Goal: Task Accomplishment & Management: Manage account settings

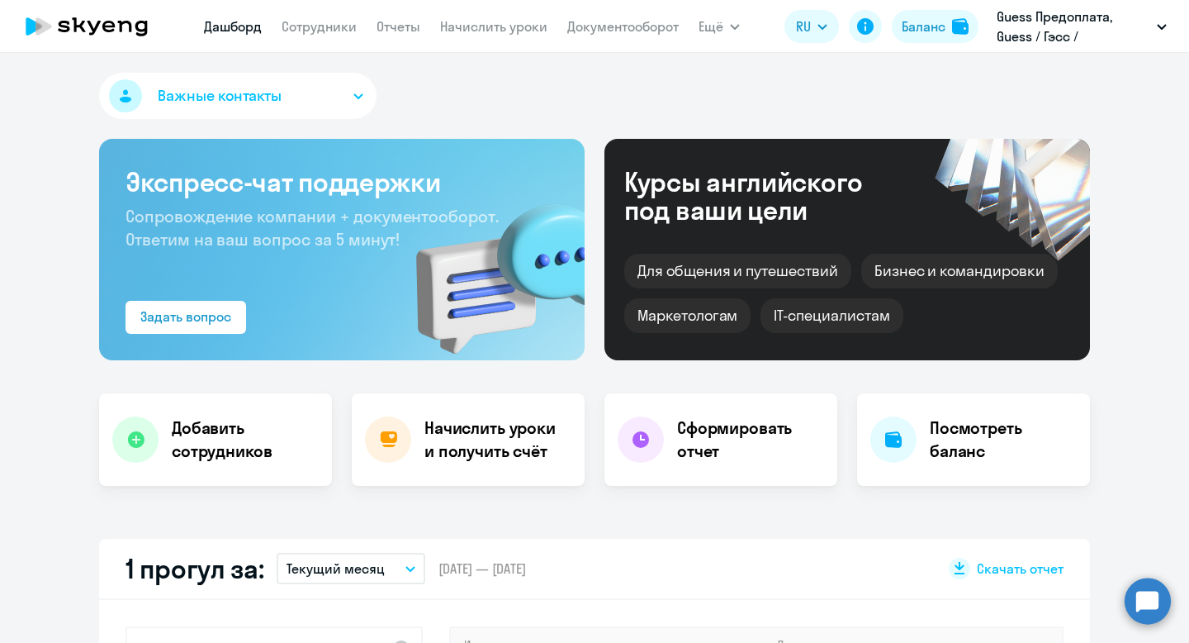
select select "30"
click at [519, 24] on link "Начислить уроки" at bounding box center [493, 26] width 107 height 17
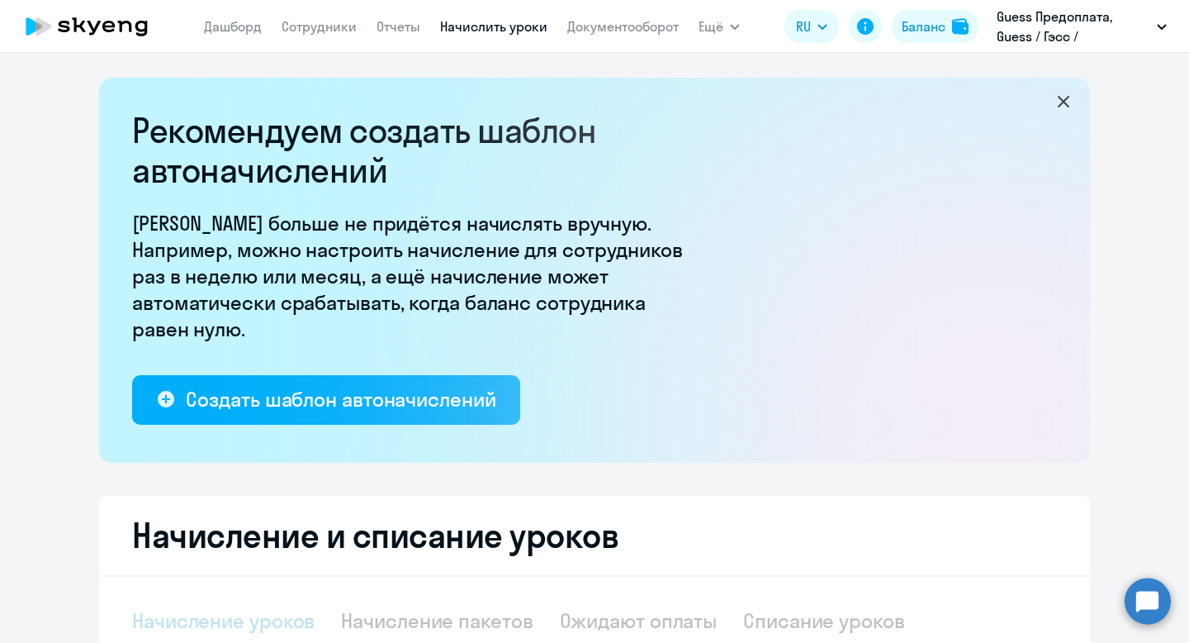
select select "10"
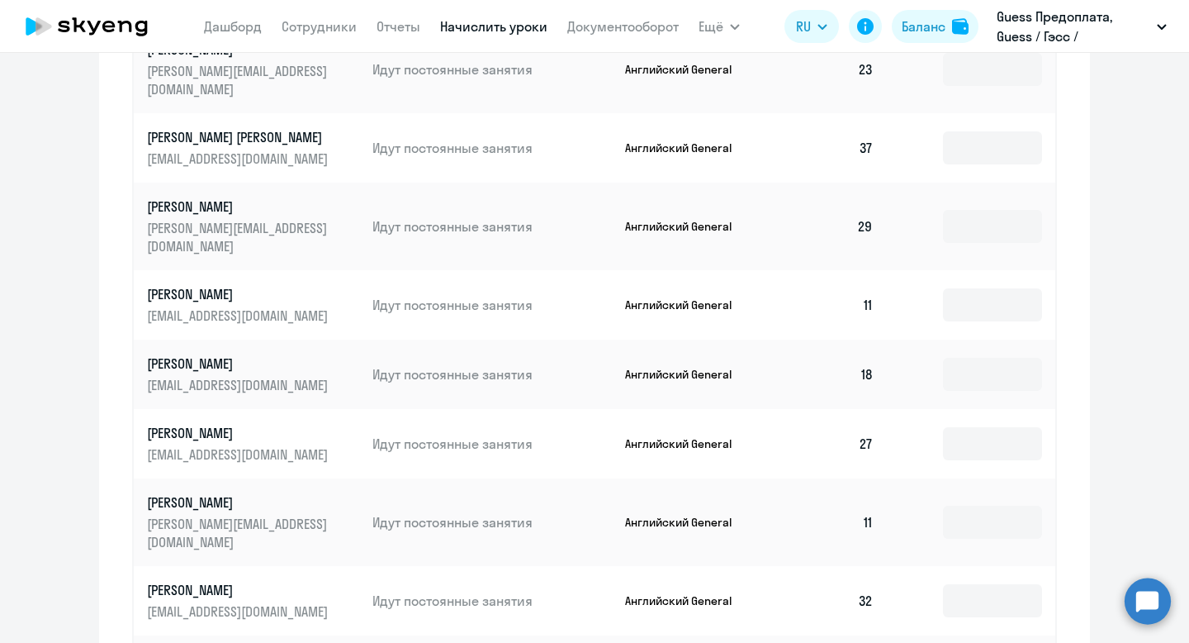
scroll to position [1034, 0]
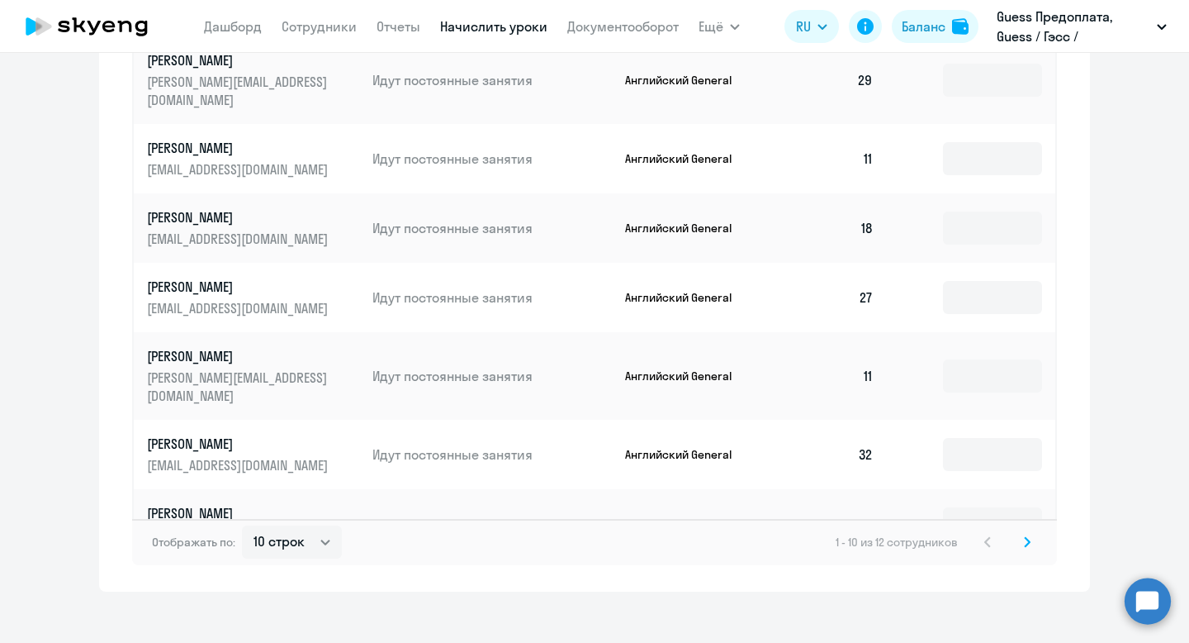
click at [1024, 536] on icon at bounding box center [1027, 542] width 7 height 12
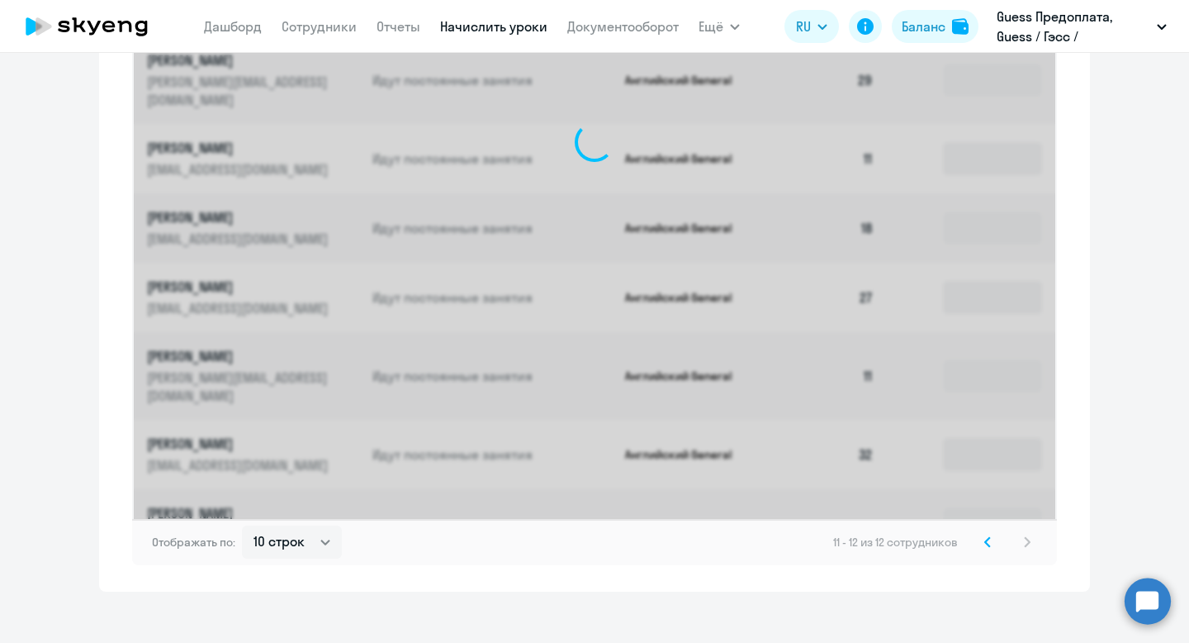
scroll to position [543, 0]
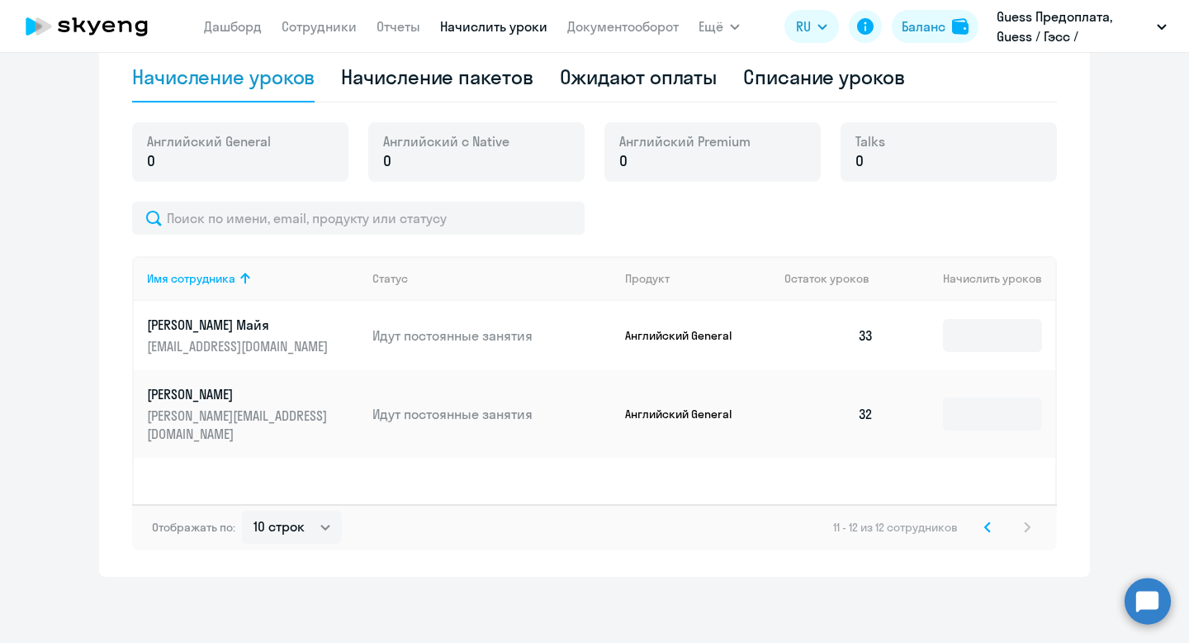
click at [980, 524] on svg-icon at bounding box center [988, 527] width 20 height 20
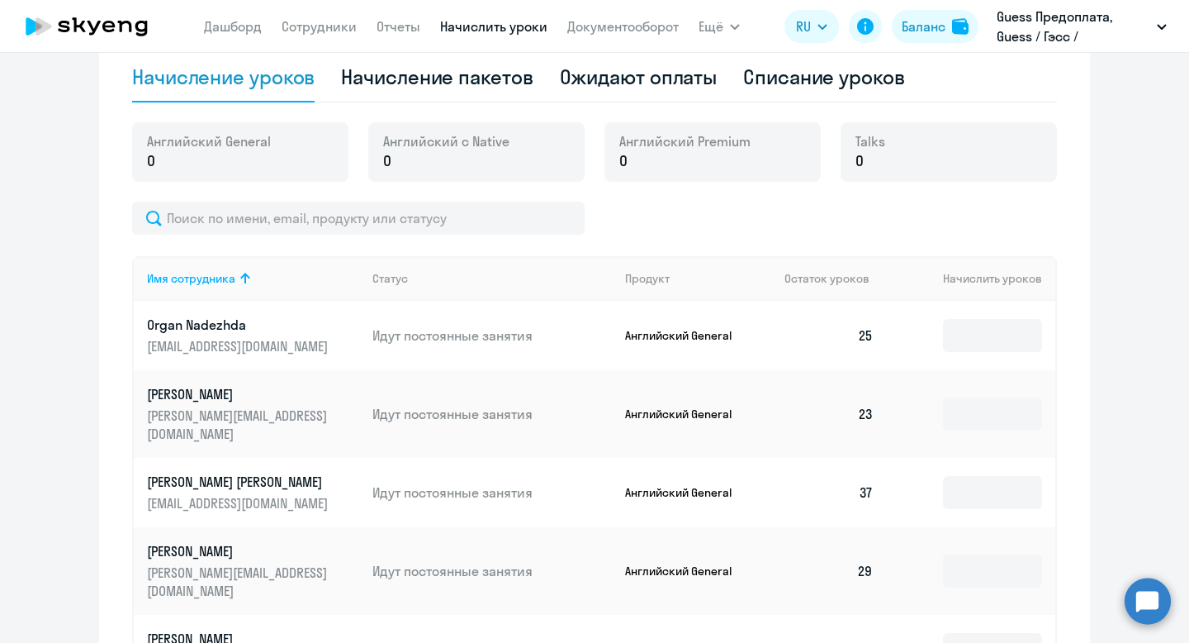
scroll to position [1034, 0]
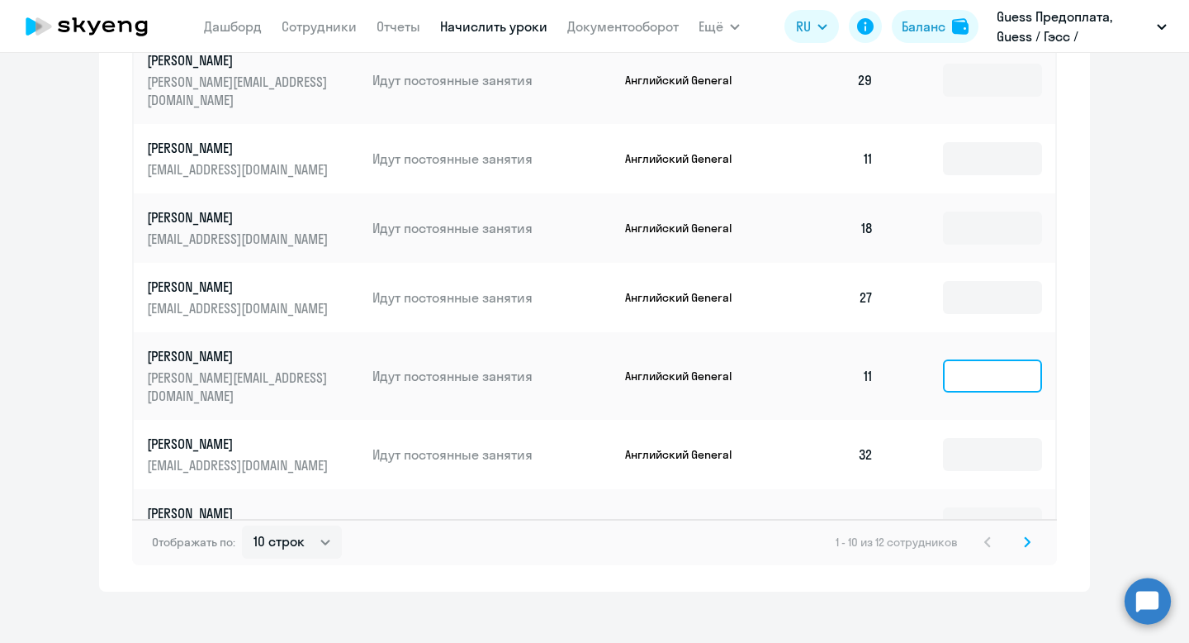
click at [968, 359] on input at bounding box center [992, 375] width 99 height 33
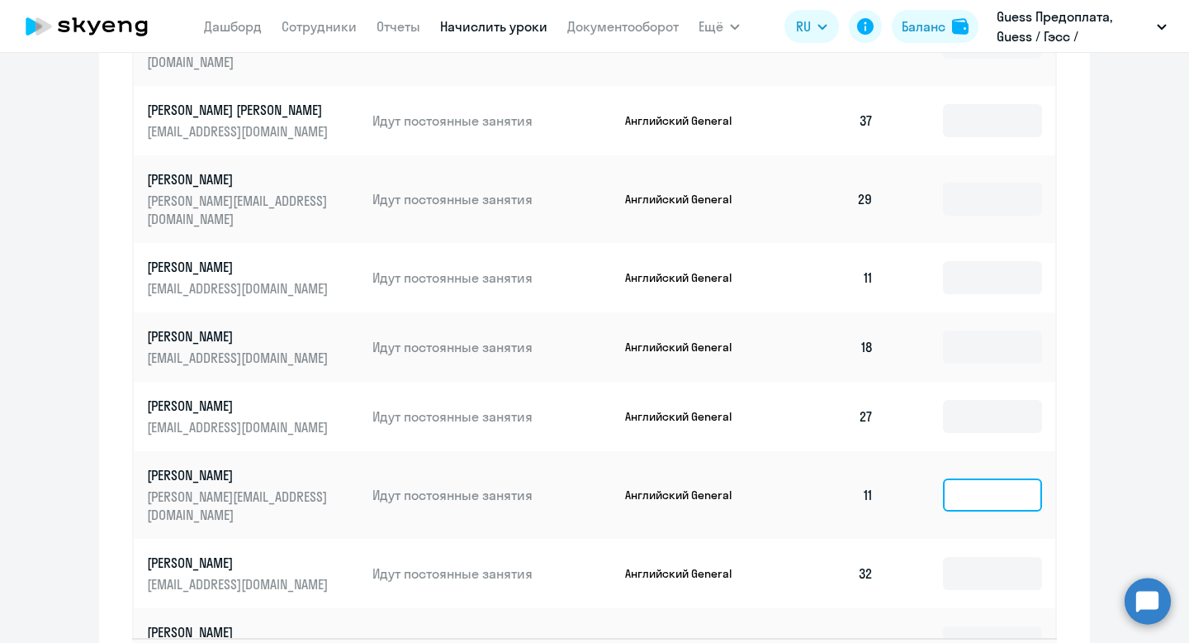
scroll to position [852, 0]
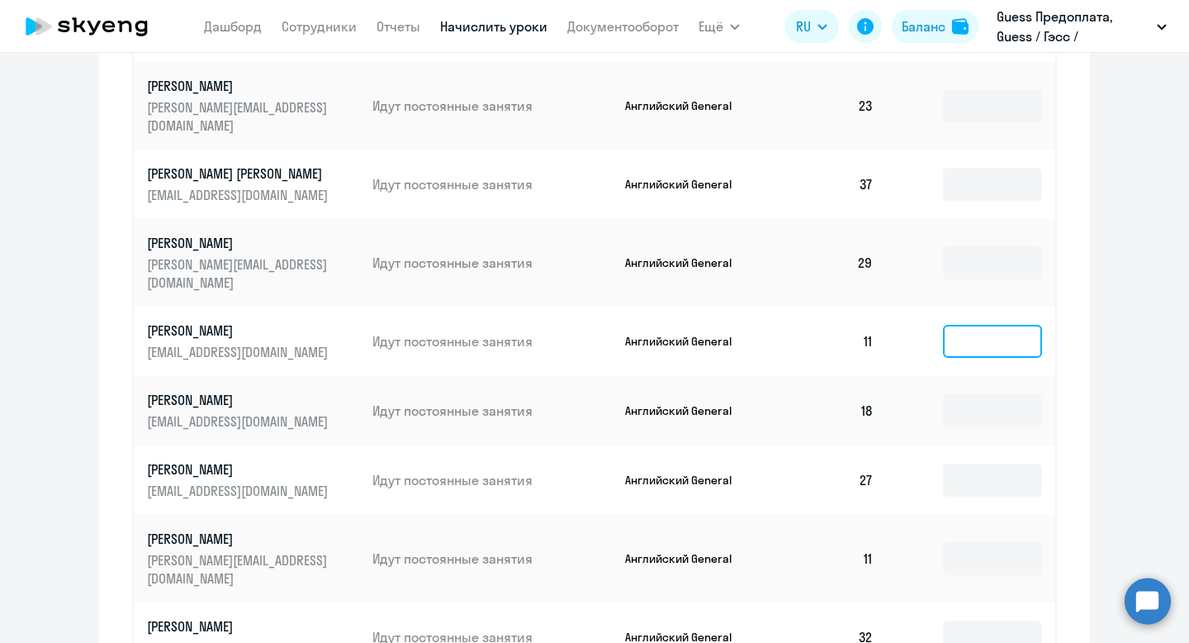
click at [1008, 325] on input at bounding box center [992, 341] width 99 height 33
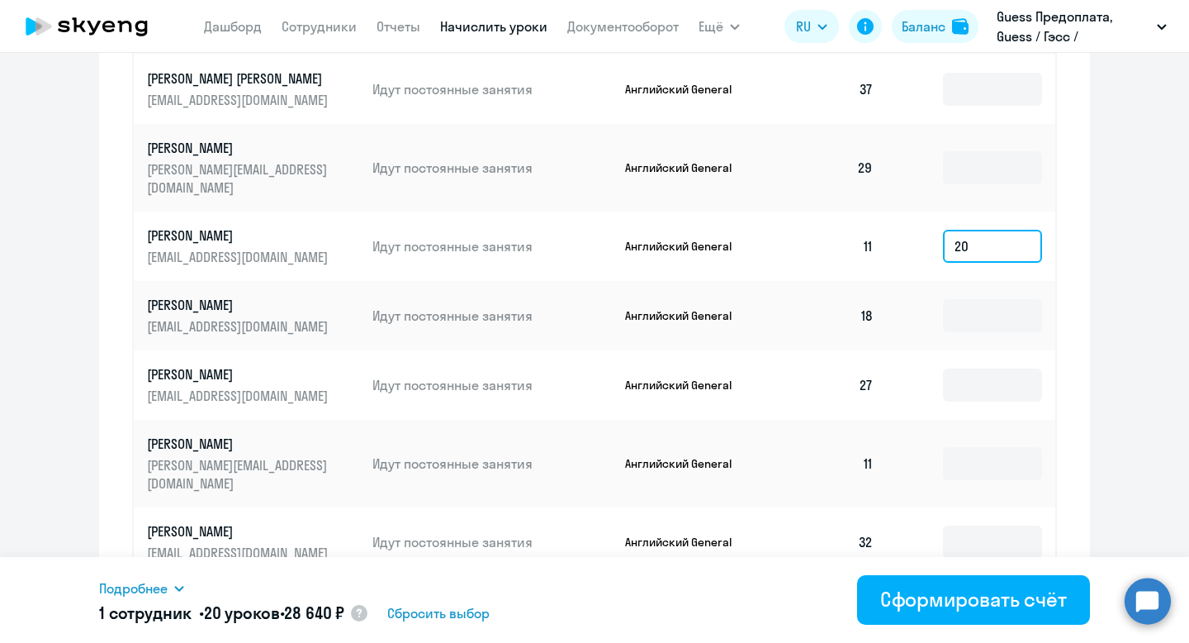
scroll to position [1034, 0]
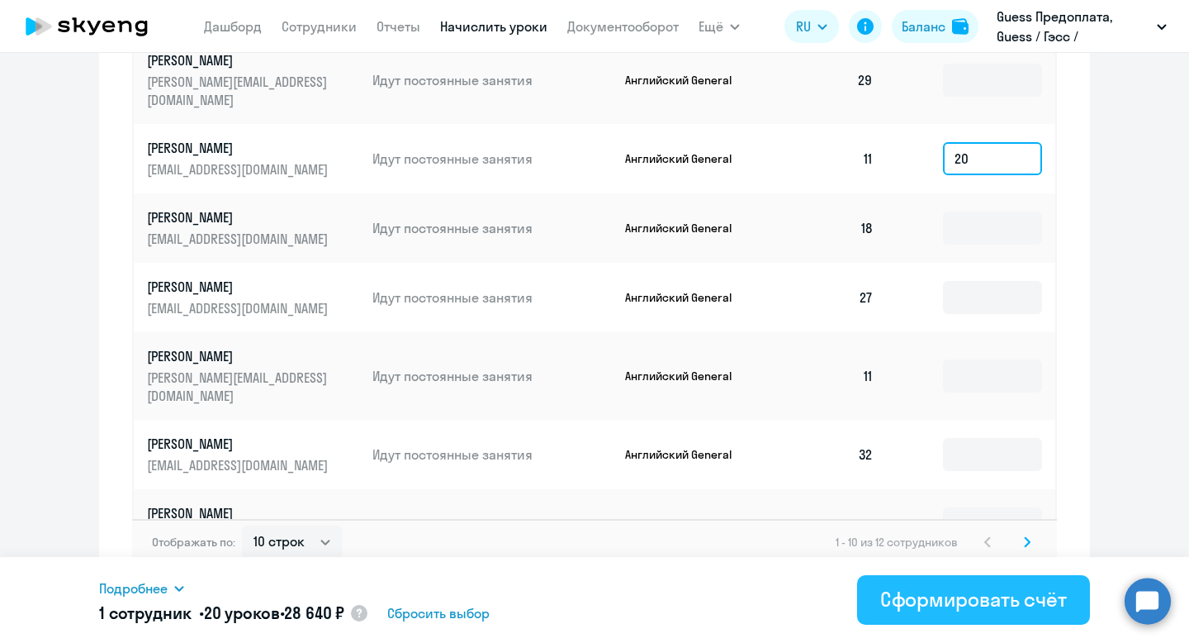
type input "2"
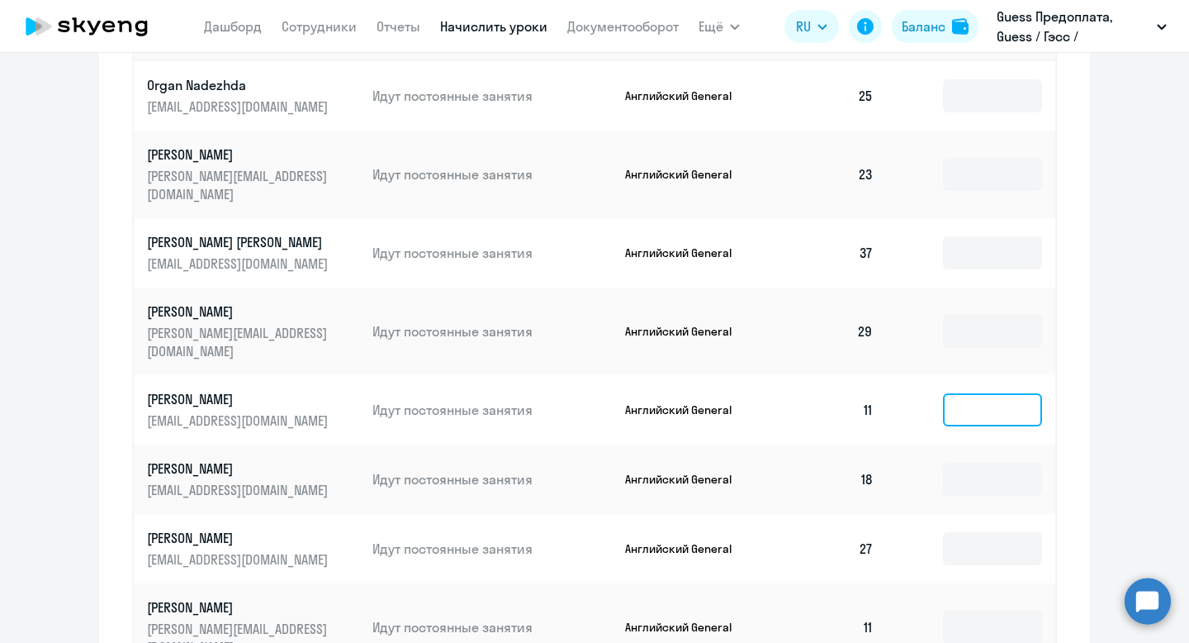
scroll to position [715, 0]
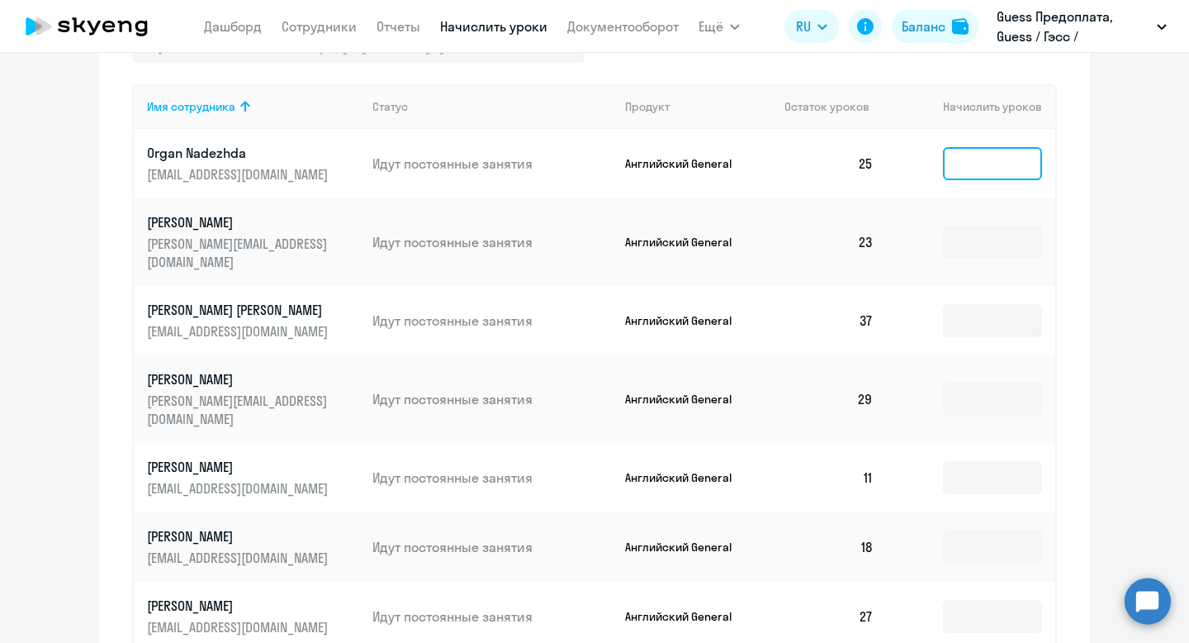
click at [991, 177] on input at bounding box center [992, 163] width 99 height 33
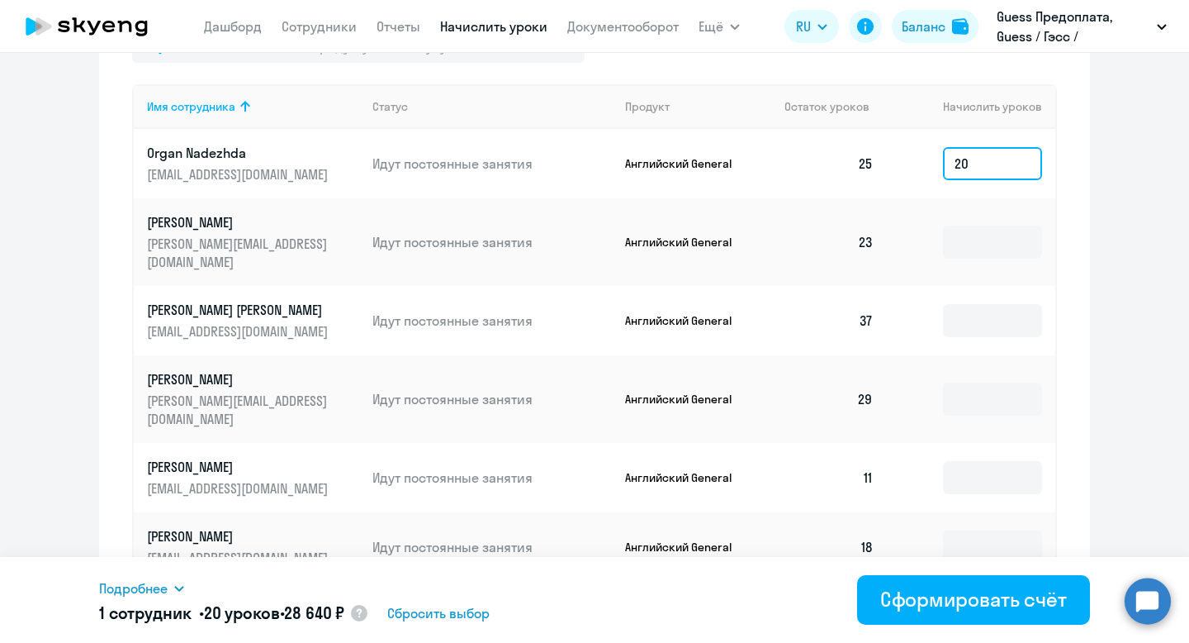
type input "2"
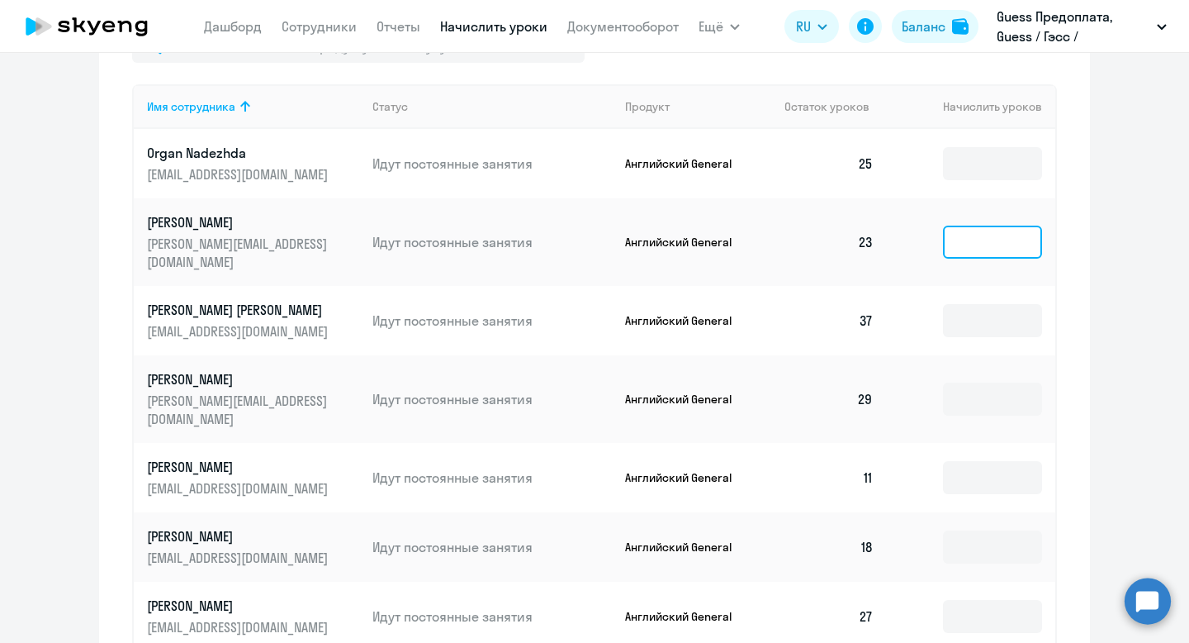
click at [1004, 225] on input at bounding box center [992, 241] width 99 height 33
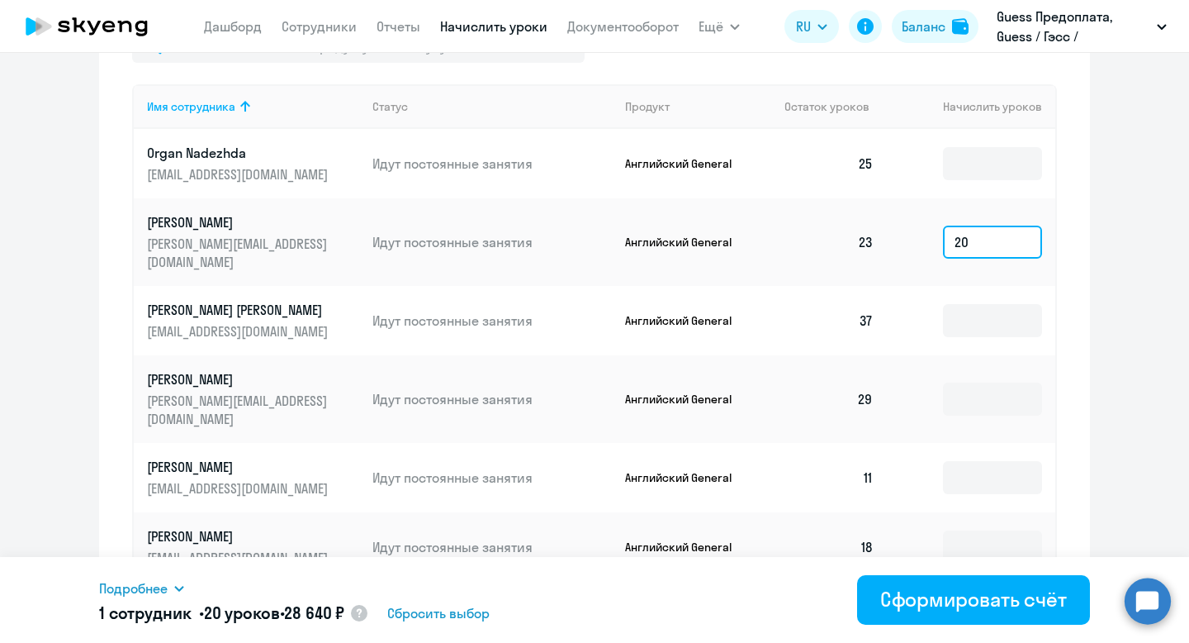
type input "2"
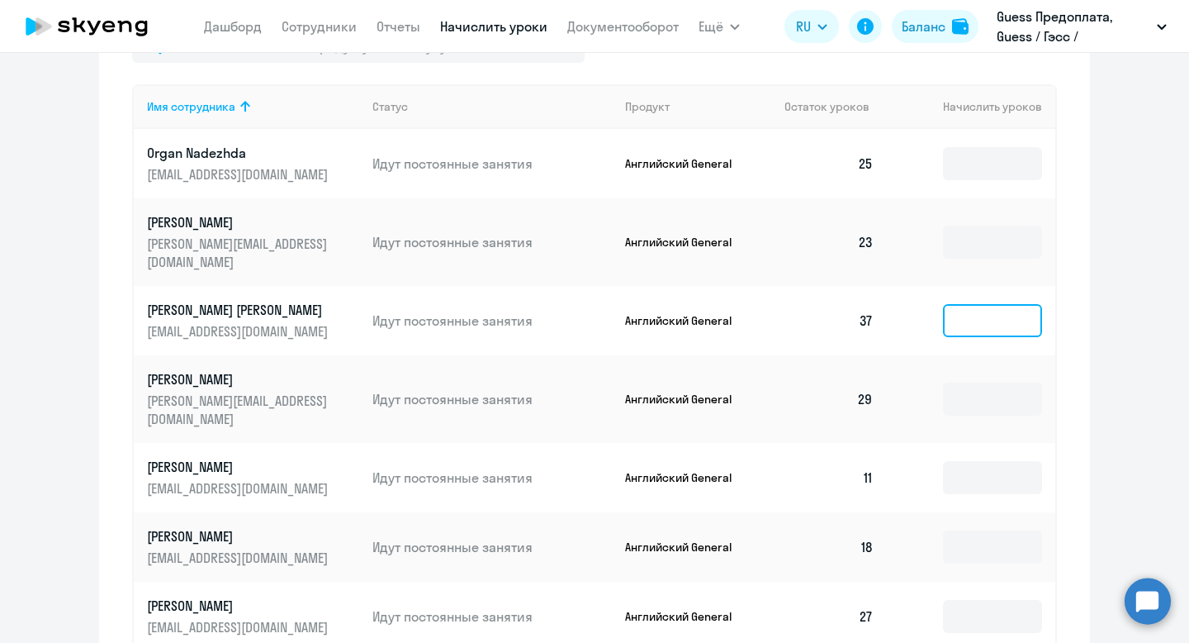
click at [1016, 304] on input at bounding box center [992, 320] width 99 height 33
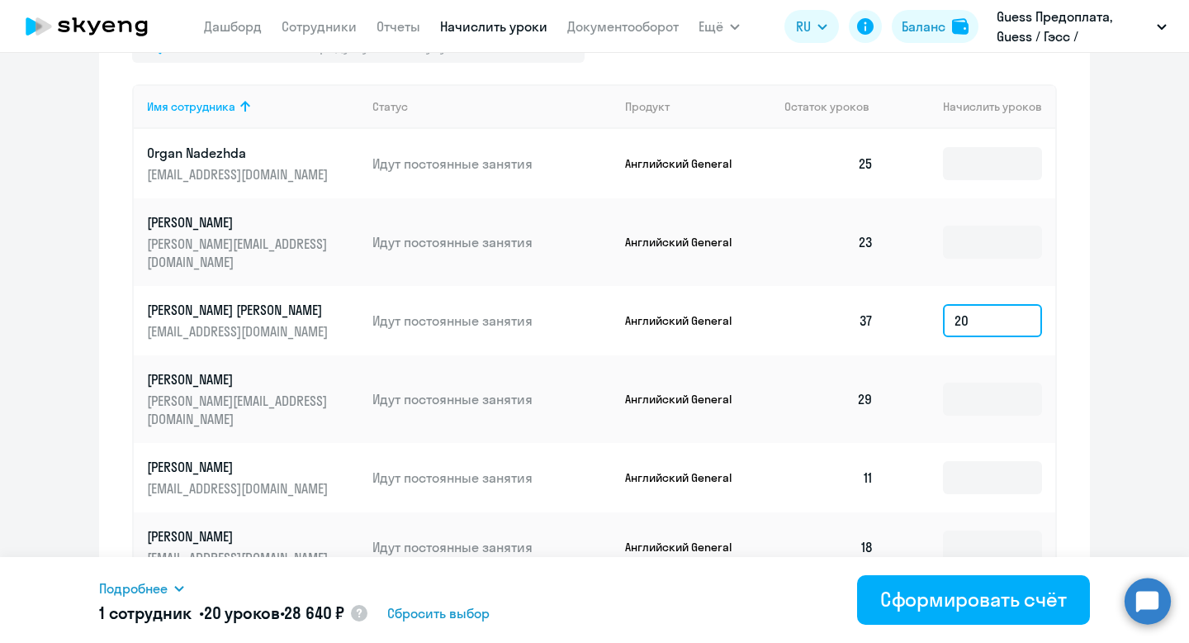
type input "2"
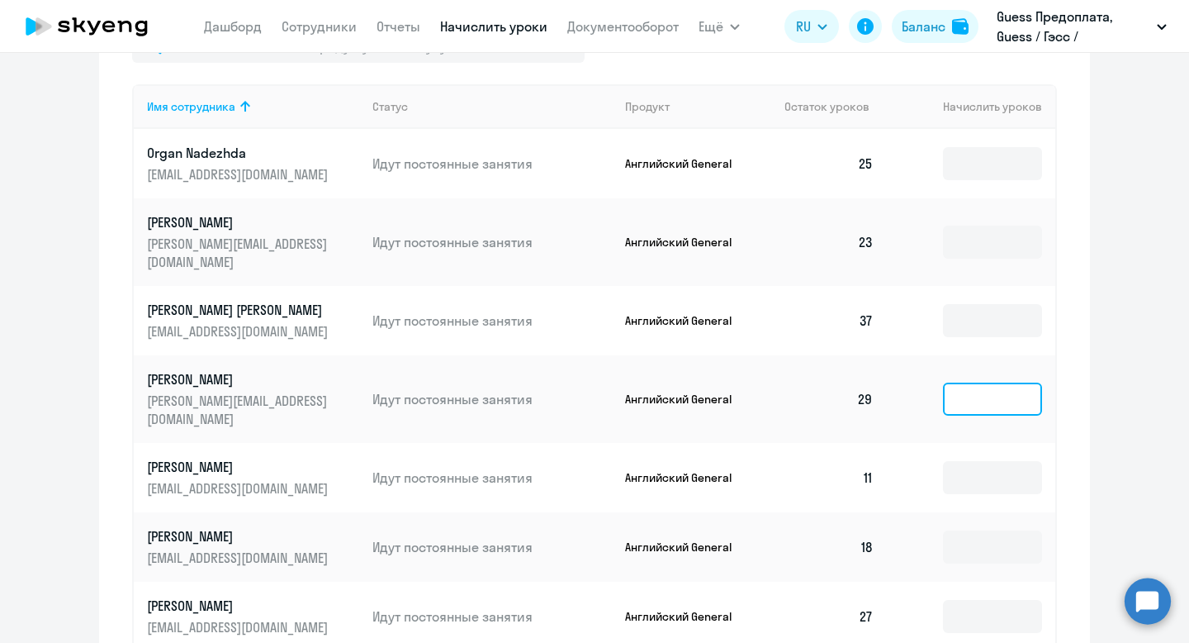
click at [1025, 382] on input at bounding box center [992, 398] width 99 height 33
type input "2"
type input "1"
click at [989, 461] on input at bounding box center [992, 477] width 99 height 33
type input "1"
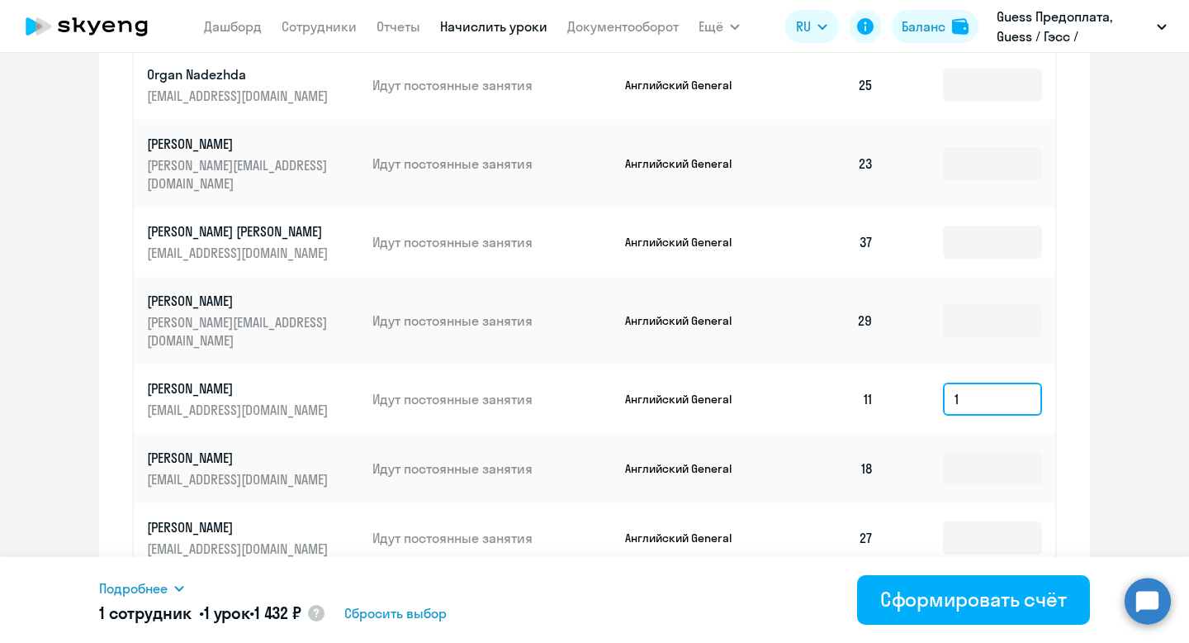
scroll to position [796, 0]
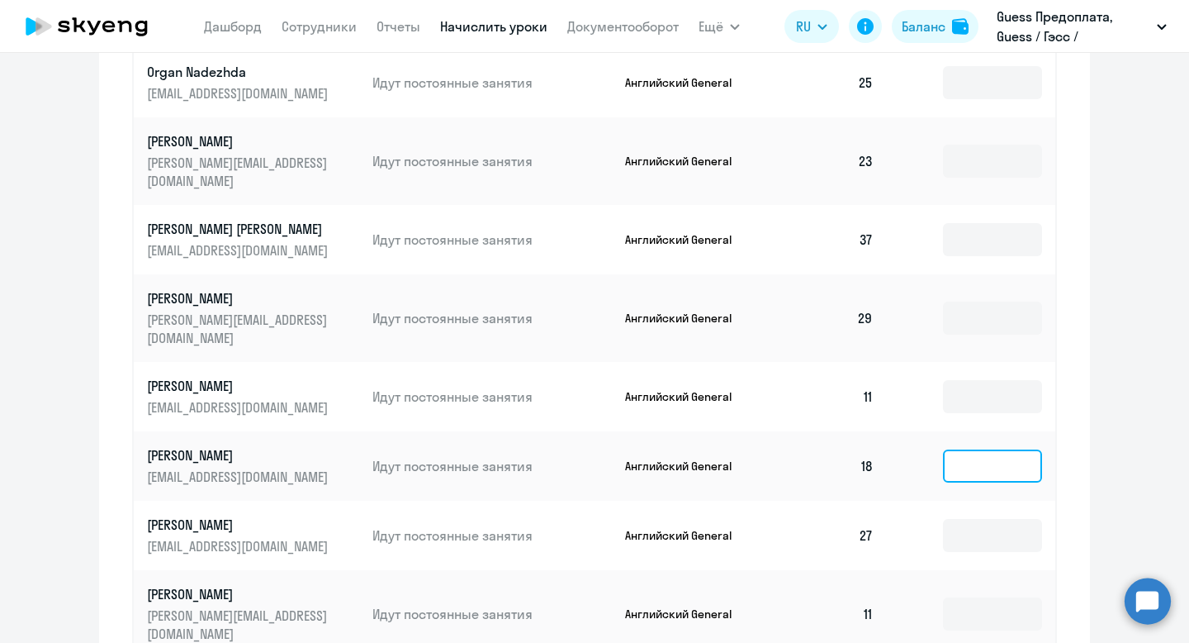
click at [988, 449] on input at bounding box center [992, 465] width 99 height 33
type input "1"
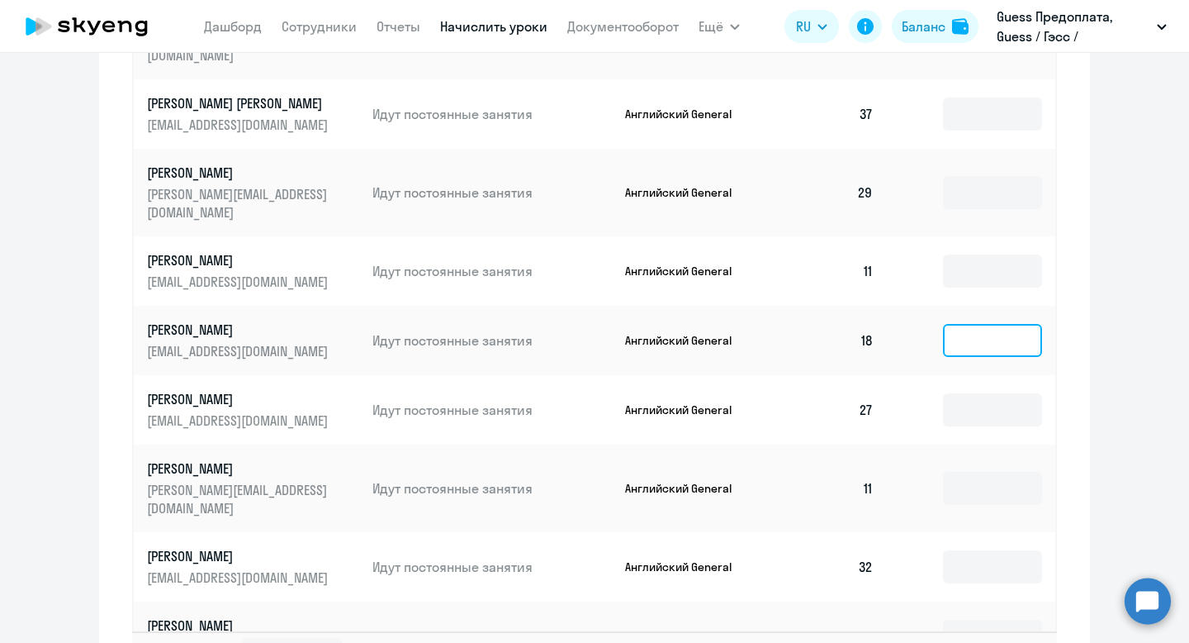
scroll to position [923, 0]
click at [988, 392] on input at bounding box center [992, 408] width 99 height 33
type input "1"
click at [951, 471] on input at bounding box center [992, 487] width 99 height 33
type input "1"
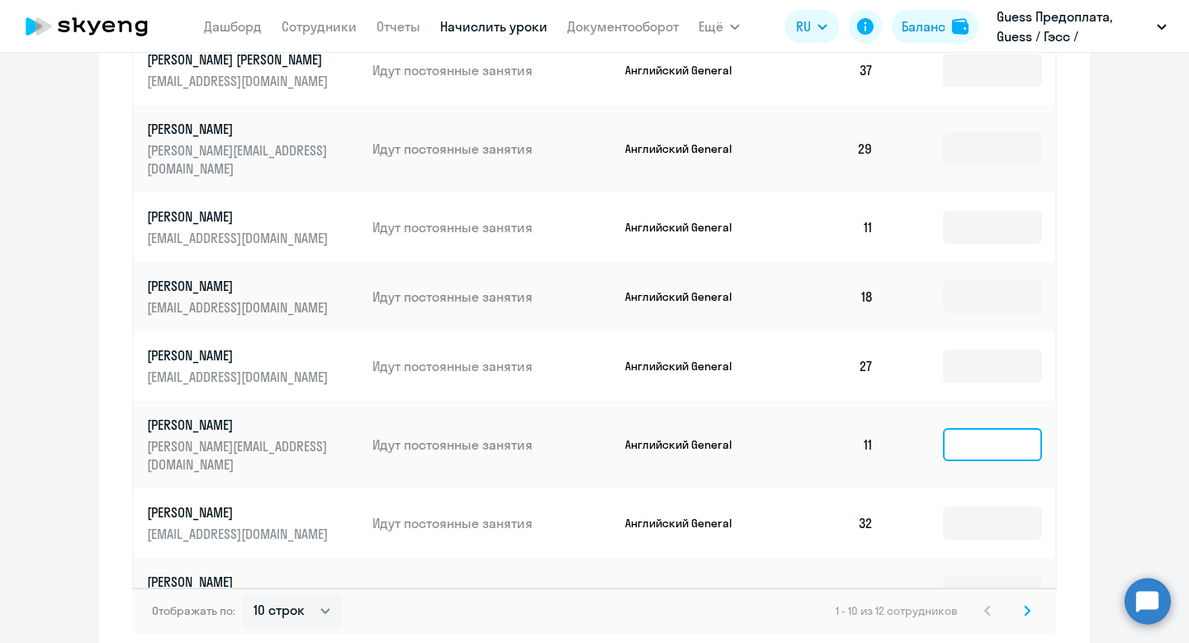
scroll to position [1034, 0]
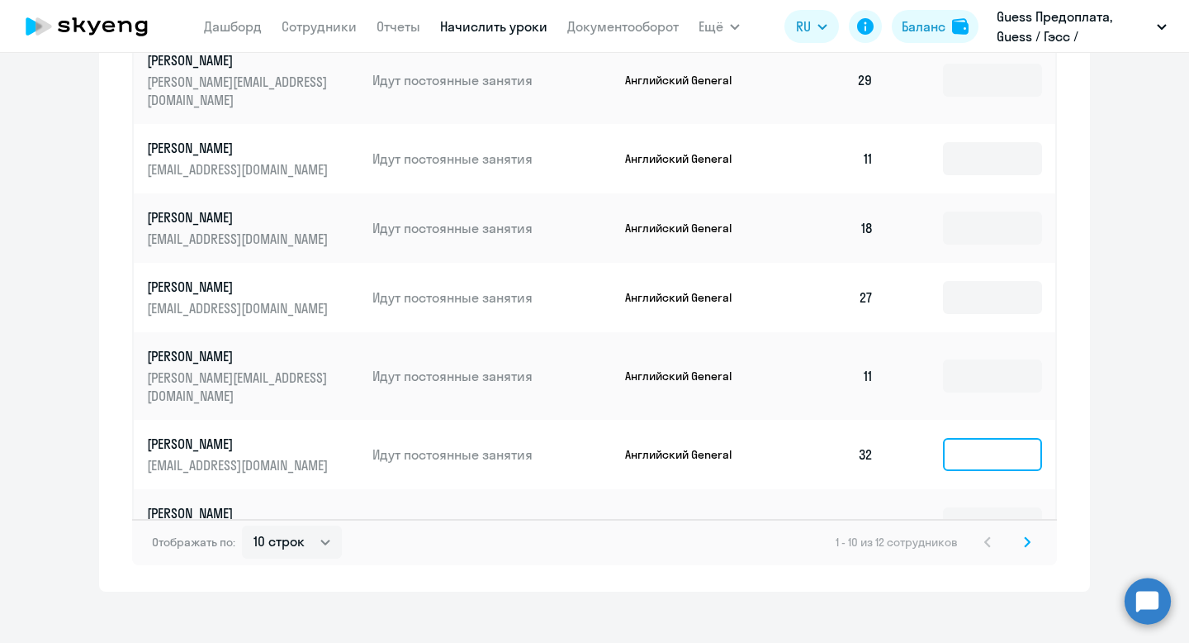
click at [988, 438] on input at bounding box center [992, 454] width 99 height 33
type input "1"
click at [985, 507] on input at bounding box center [992, 523] width 99 height 33
type input "1"
click at [1023, 532] on svg-icon at bounding box center [1028, 542] width 20 height 20
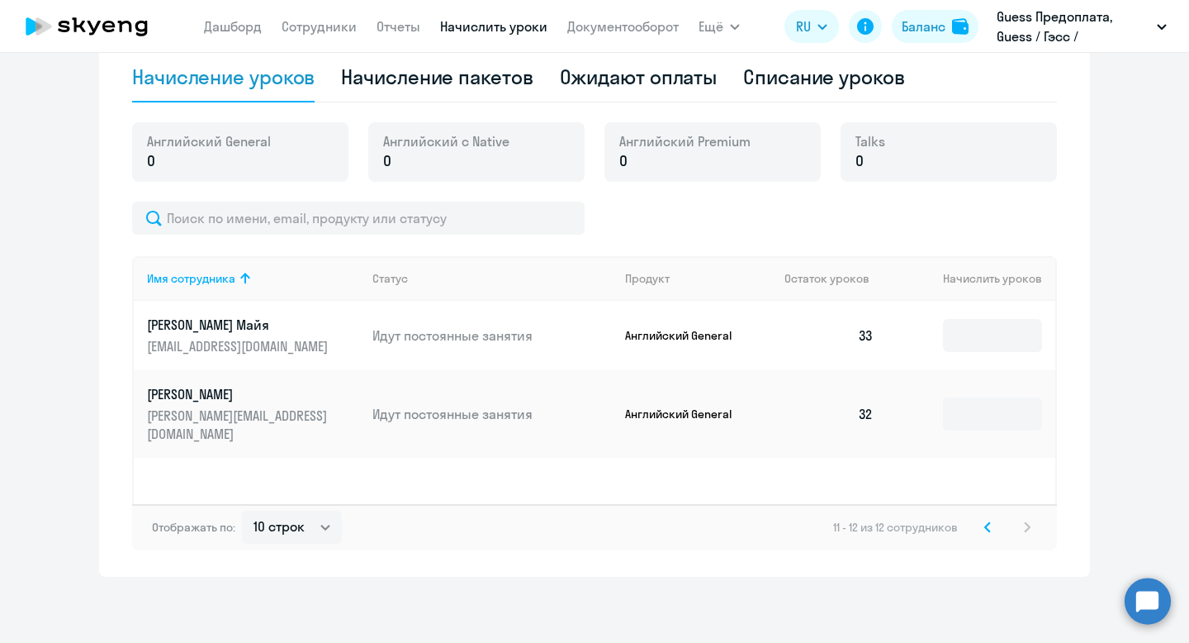
scroll to position [543, 0]
click at [996, 333] on input at bounding box center [992, 335] width 99 height 33
type input "1"
click at [992, 399] on input at bounding box center [992, 413] width 99 height 33
type input "1"
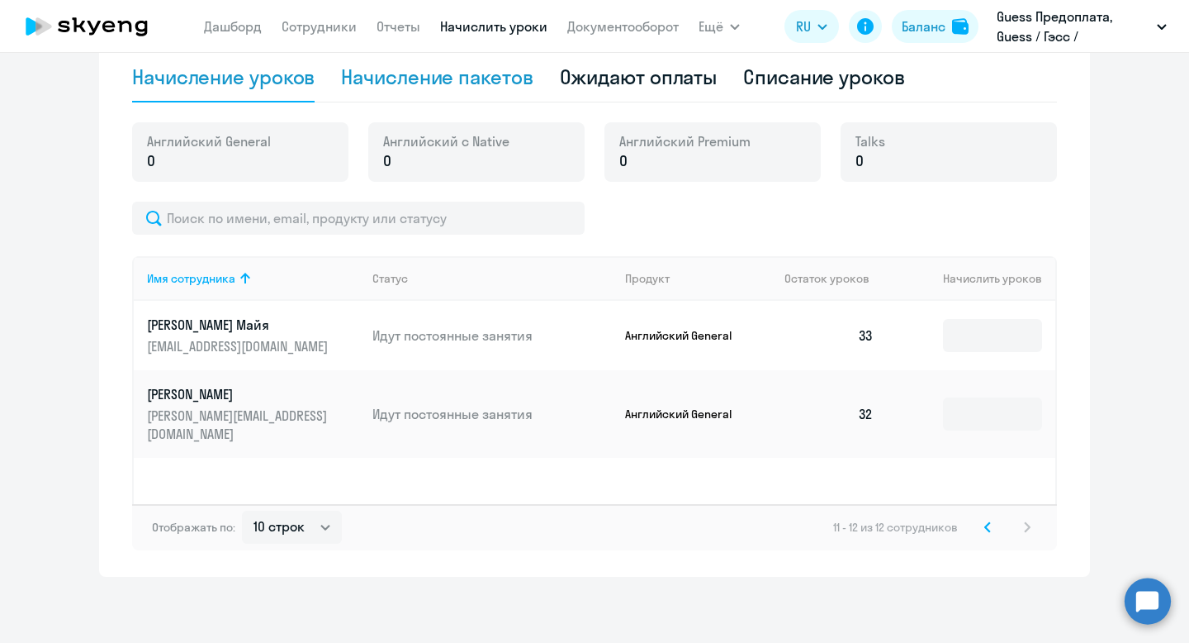
click at [486, 89] on div "Начисление пакетов" at bounding box center [437, 77] width 192 height 26
select select "10"
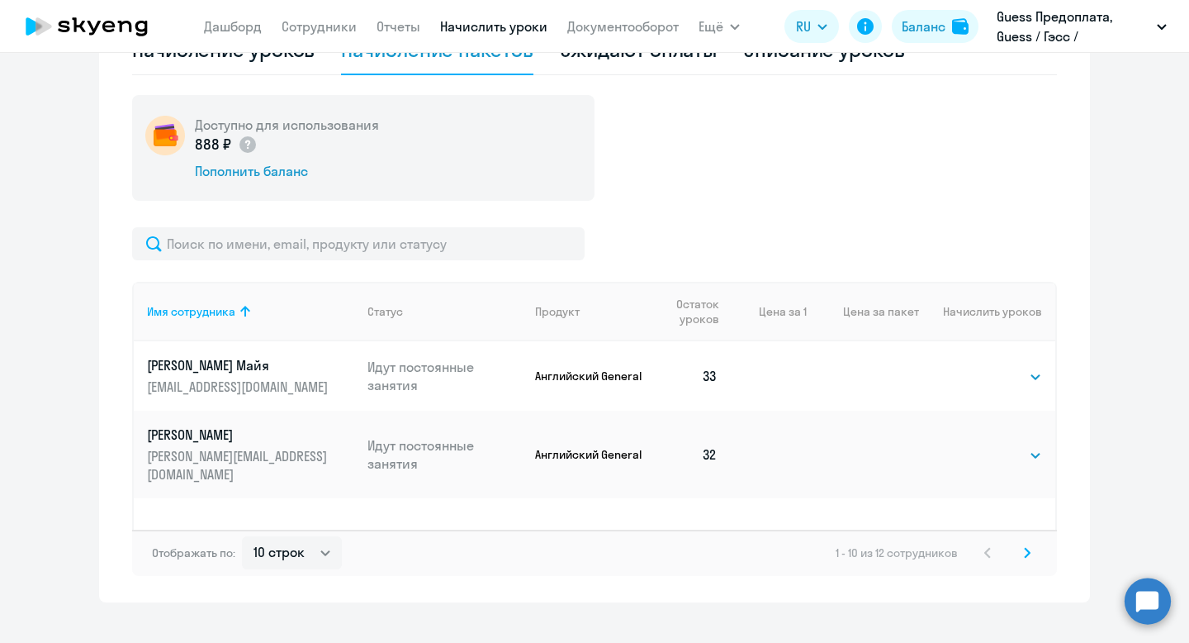
scroll to position [573, 0]
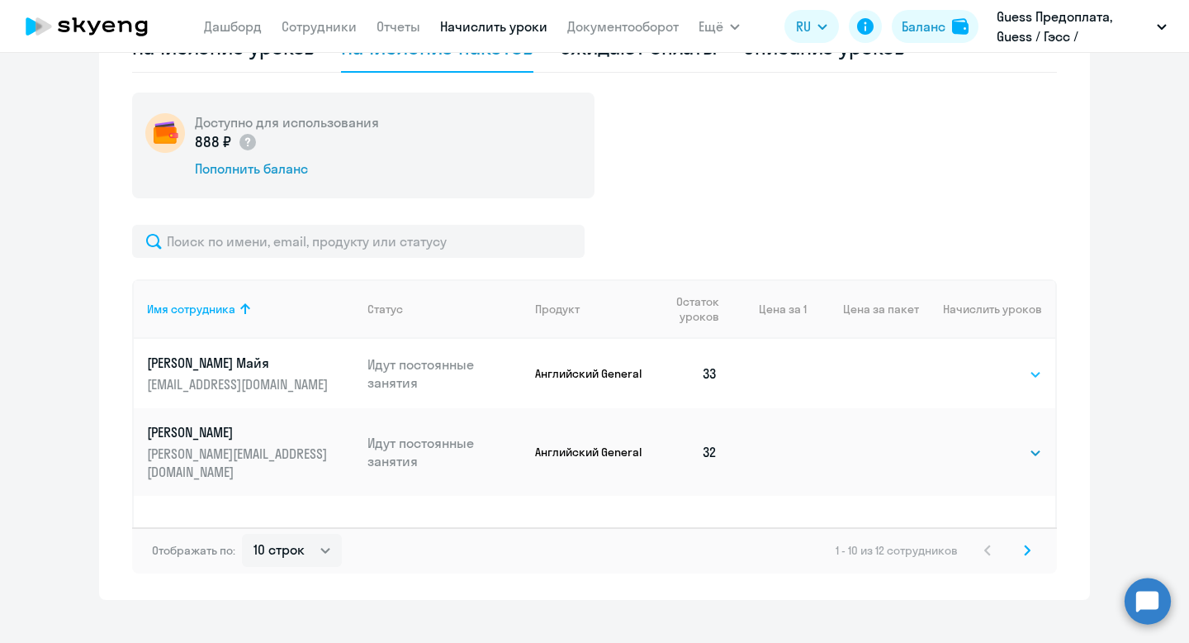
click at [1013, 375] on select "Выбрать 4 8 16 32 64 96 128" at bounding box center [1009, 374] width 68 height 20
click at [975, 364] on select "Выбрать 4 8 16 32 64 96 128" at bounding box center [1009, 374] width 68 height 20
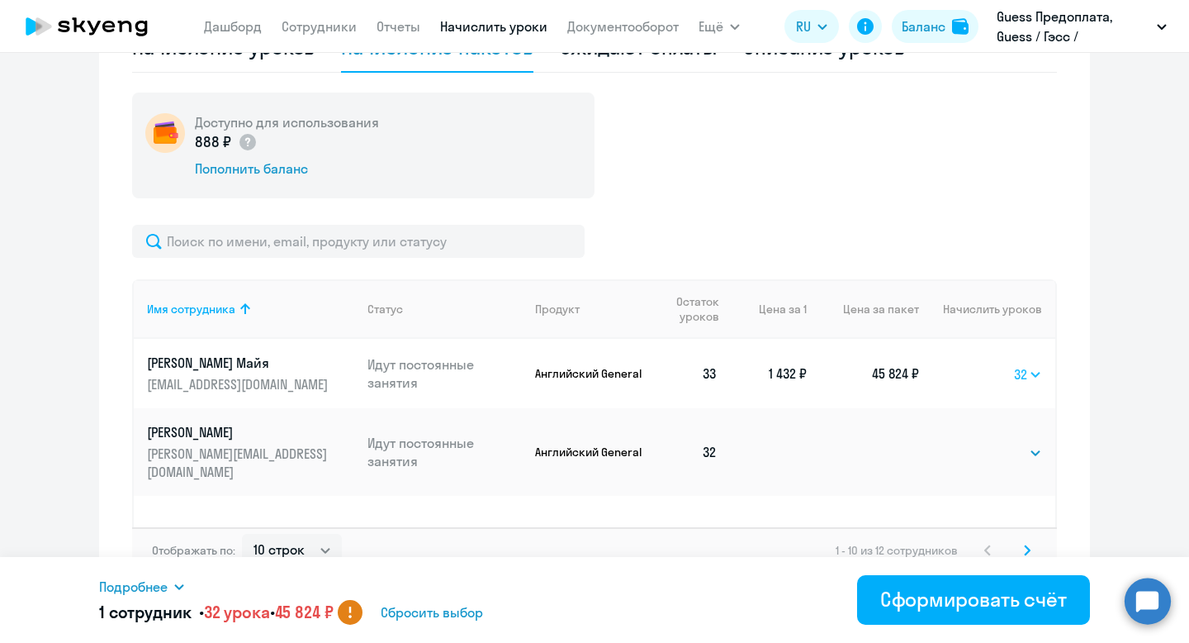
click at [1032, 381] on select "Выбрать 4 8 16 32 64 96 128" at bounding box center [1028, 374] width 28 height 20
click at [1014, 364] on select "Выбрать 4 8 16 32 64 96 128" at bounding box center [1028, 374] width 28 height 20
click at [1027, 381] on select "Выбрать 4 8 16 32 64 96 128" at bounding box center [1028, 374] width 30 height 20
select select "128"
click at [1013, 364] on select "Выбрать 4 8 16 32 64 96 128" at bounding box center [1028, 374] width 30 height 20
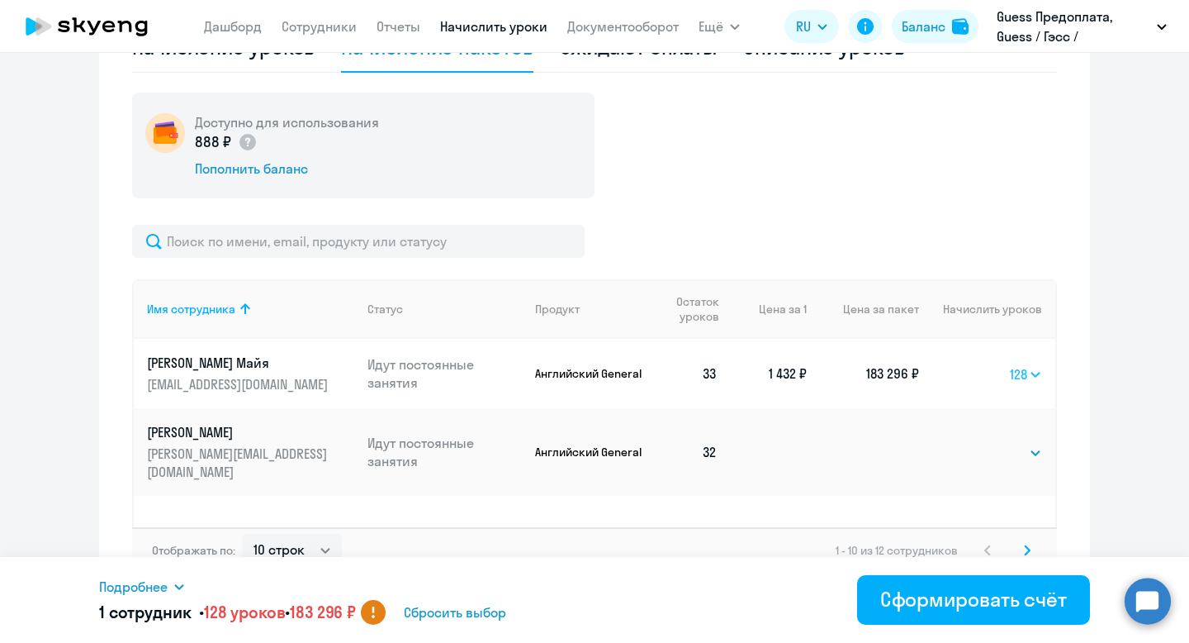
click at [1033, 372] on select "Выбрать 4 8 16 32 64 96 128" at bounding box center [1026, 374] width 32 height 20
select select
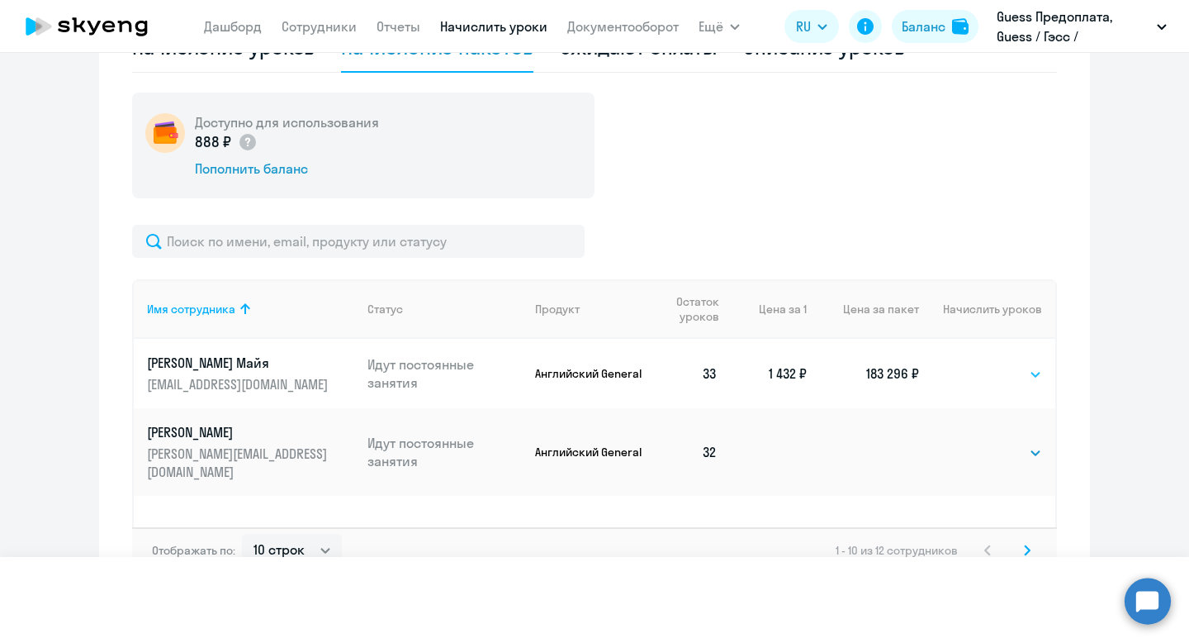
click at [1010, 364] on select "Выбрать 4 8 16 32 64 96 128" at bounding box center [1026, 374] width 32 height 20
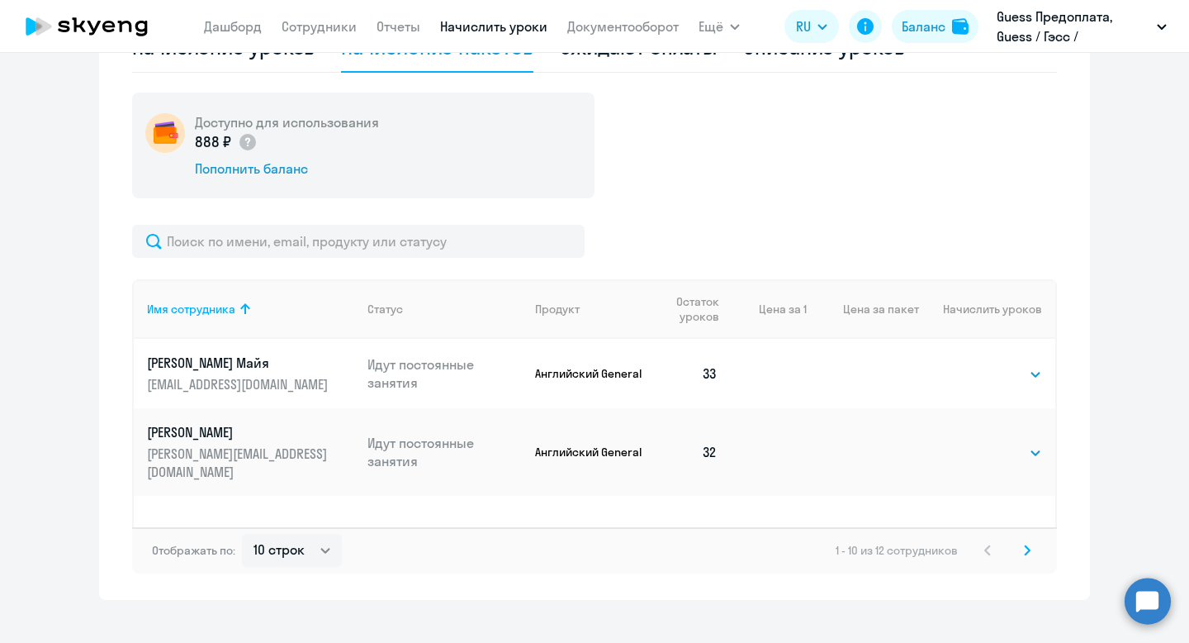
click at [1106, 194] on ng-component "Рекомендуем создать шаблон автоначислений Уроки больше не придётся начислять вр…" at bounding box center [594, 51] width 1189 height 1095
